Goal: Task Accomplishment & Management: Manage account settings

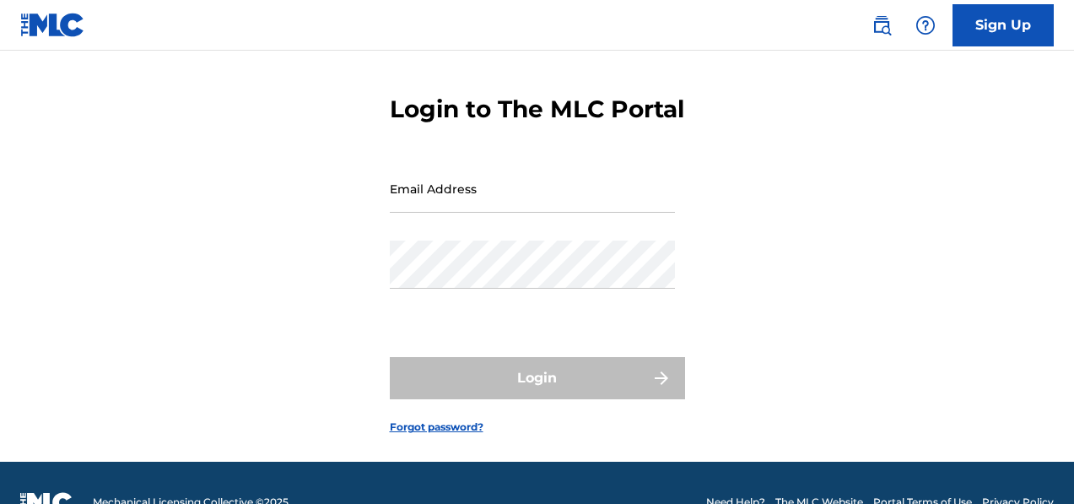
click at [517, 213] on input "Email Address" at bounding box center [532, 189] width 285 height 48
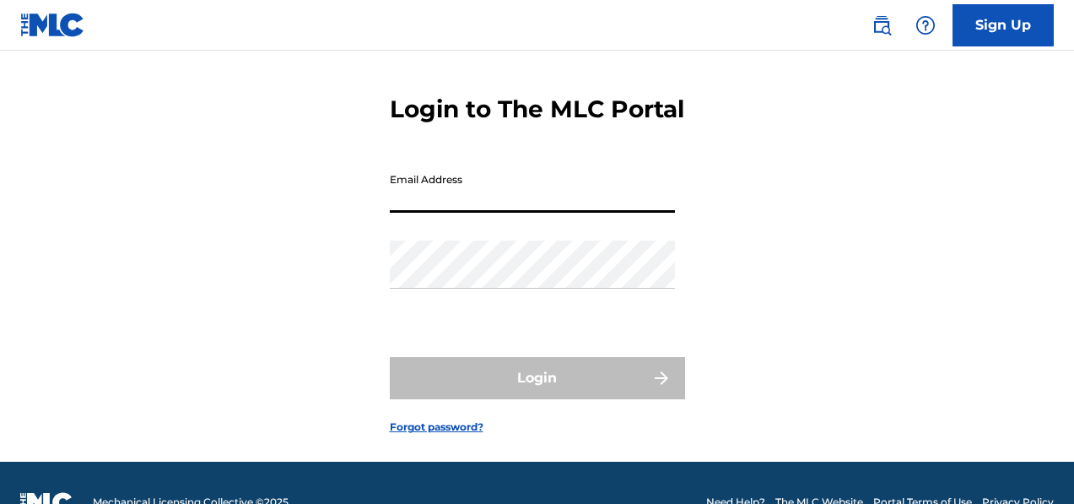
click at [403, 213] on input "Email Address" at bounding box center [532, 189] width 285 height 48
type input "[EMAIL_ADDRESS][DOMAIN_NAME]"
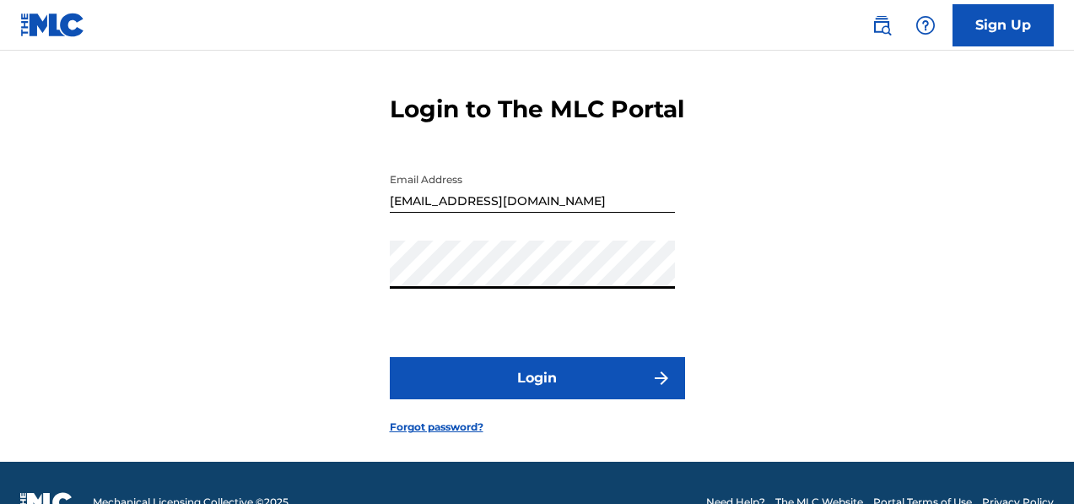
click at [508, 398] on button "Login" at bounding box center [537, 378] width 295 height 42
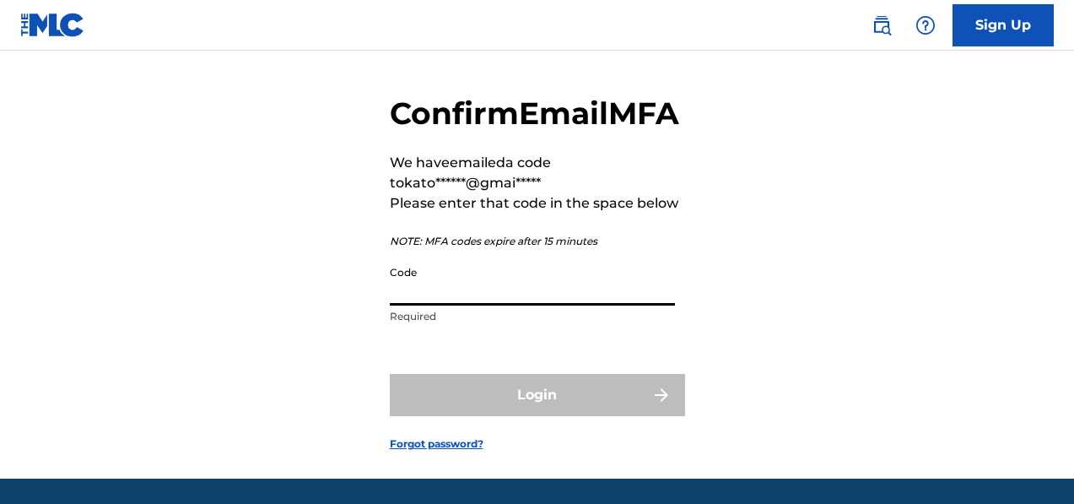
click at [479, 306] on input "Code" at bounding box center [532, 281] width 285 height 48
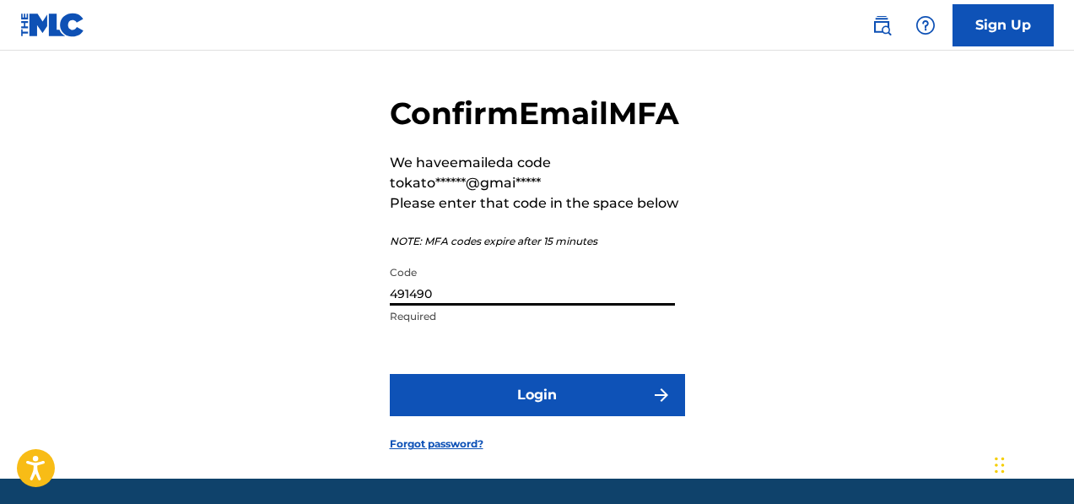
type input "491490"
click at [484, 416] on button "Login" at bounding box center [537, 395] width 295 height 42
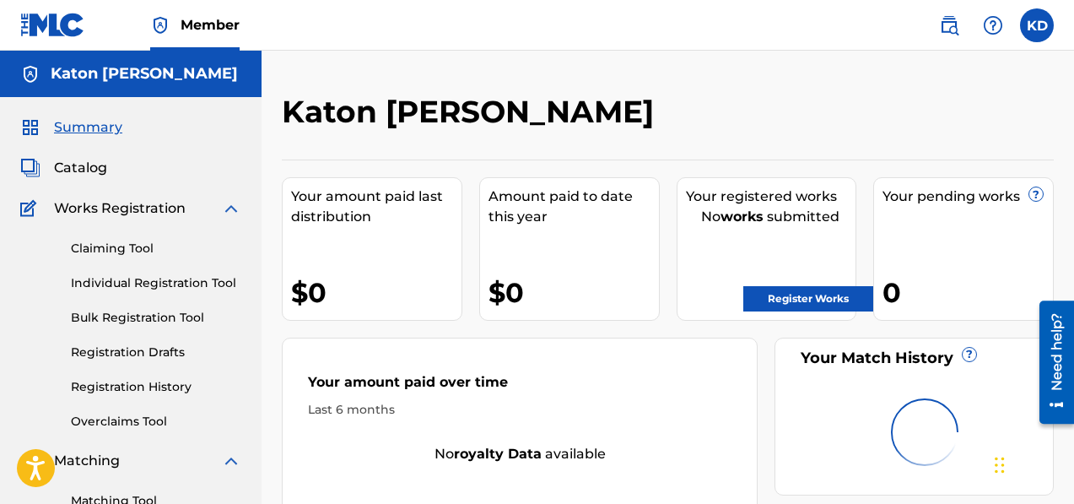
click at [785, 298] on link "Register Works" at bounding box center [809, 298] width 130 height 25
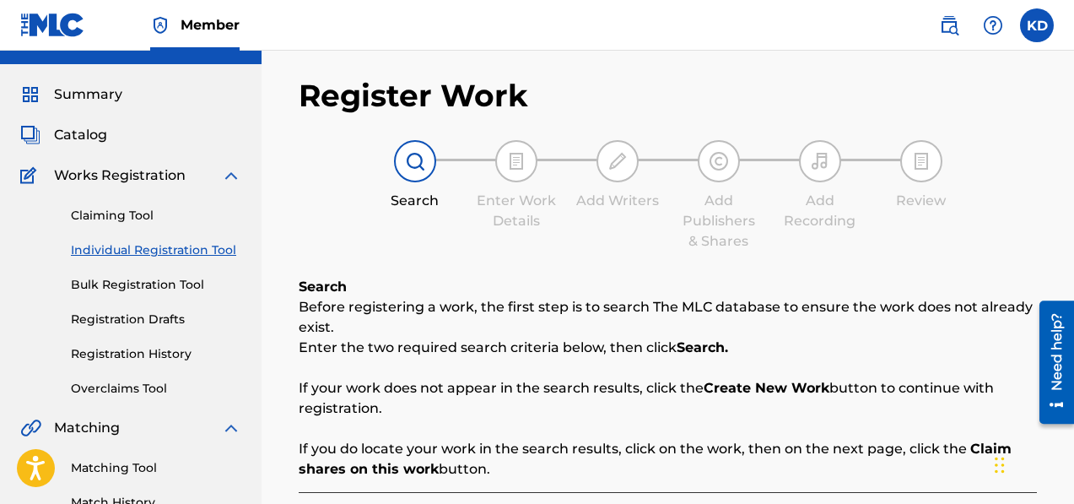
scroll to position [47, 0]
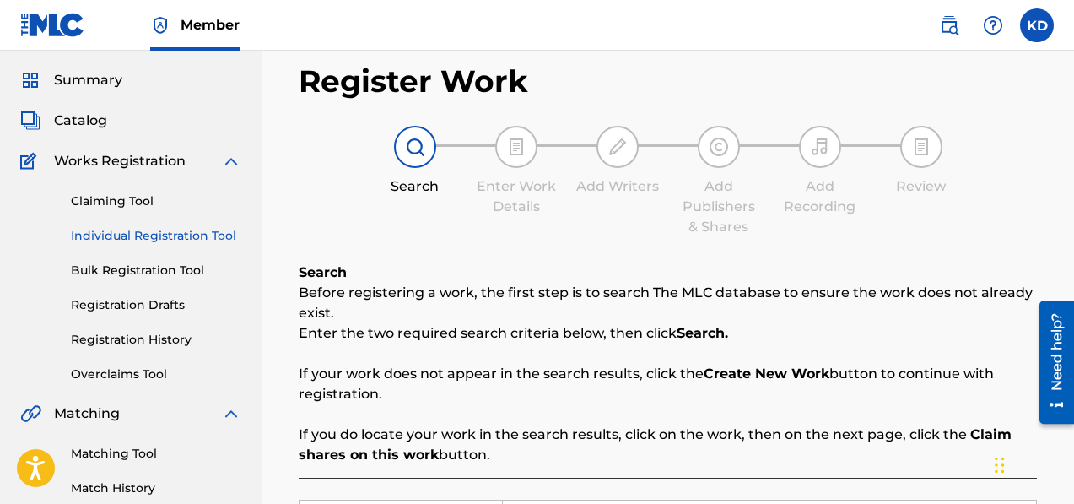
click at [160, 340] on link "Registration History" at bounding box center [156, 340] width 170 height 18
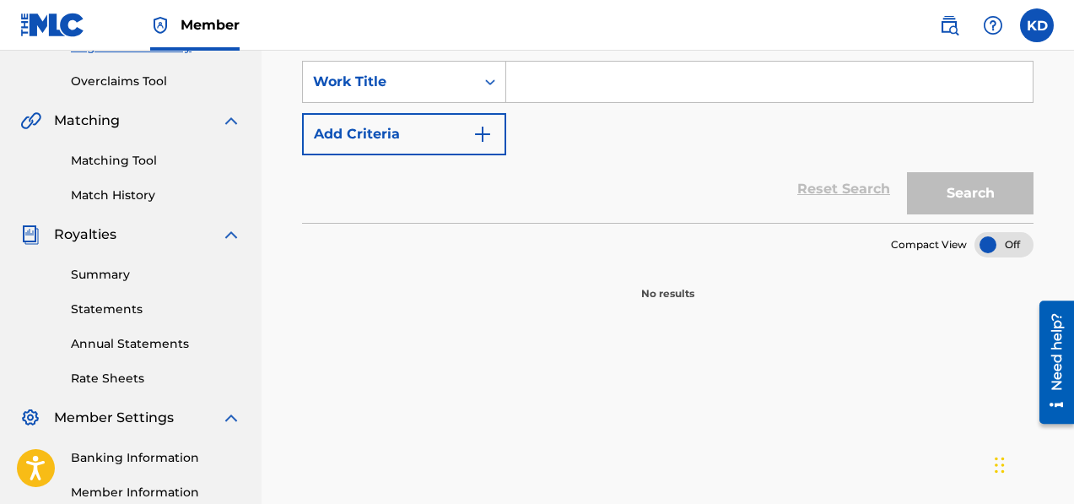
scroll to position [346, 0]
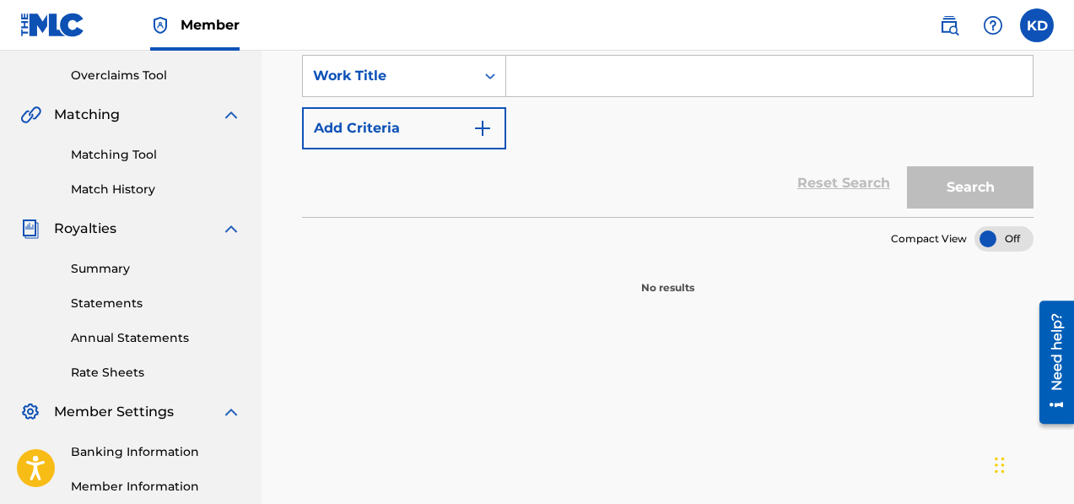
click at [90, 272] on link "Summary" at bounding box center [156, 269] width 170 height 18
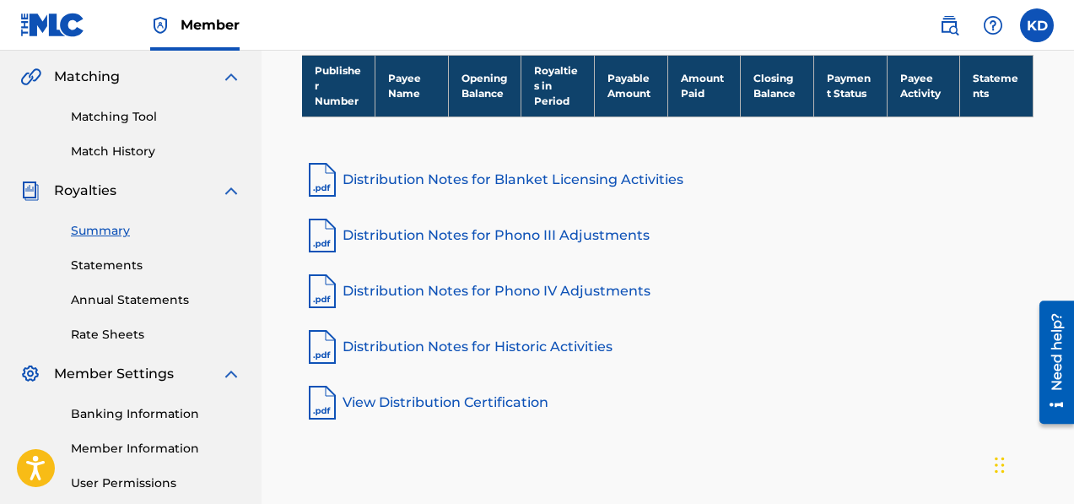
scroll to position [417, 0]
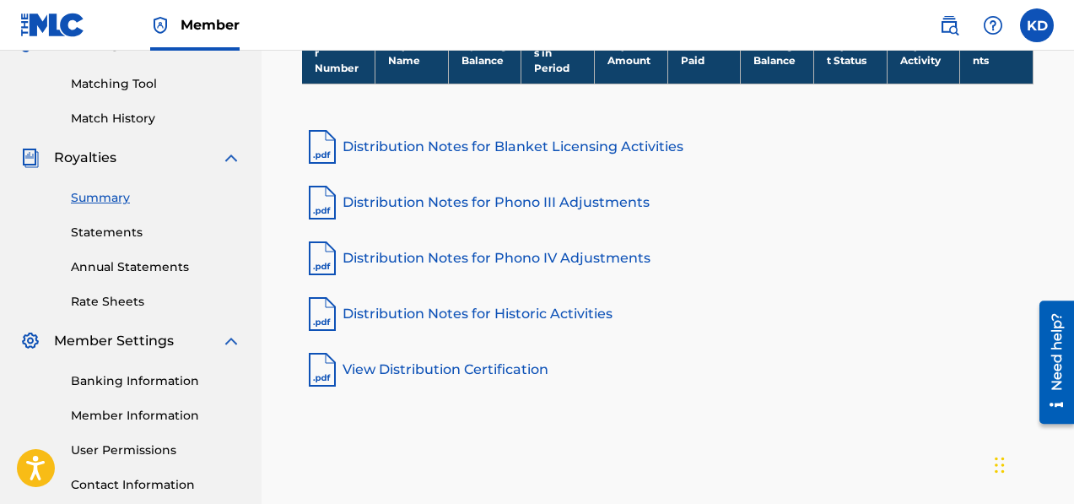
click at [392, 367] on link "View Distribution Certification" at bounding box center [668, 369] width 732 height 41
